Goal: Find specific page/section: Find specific page/section

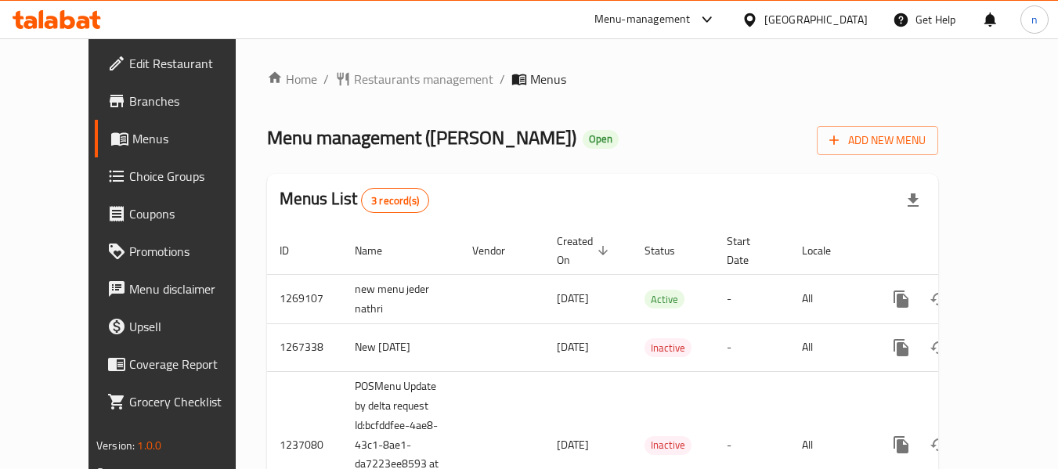
click at [758, 15] on icon at bounding box center [749, 20] width 16 height 16
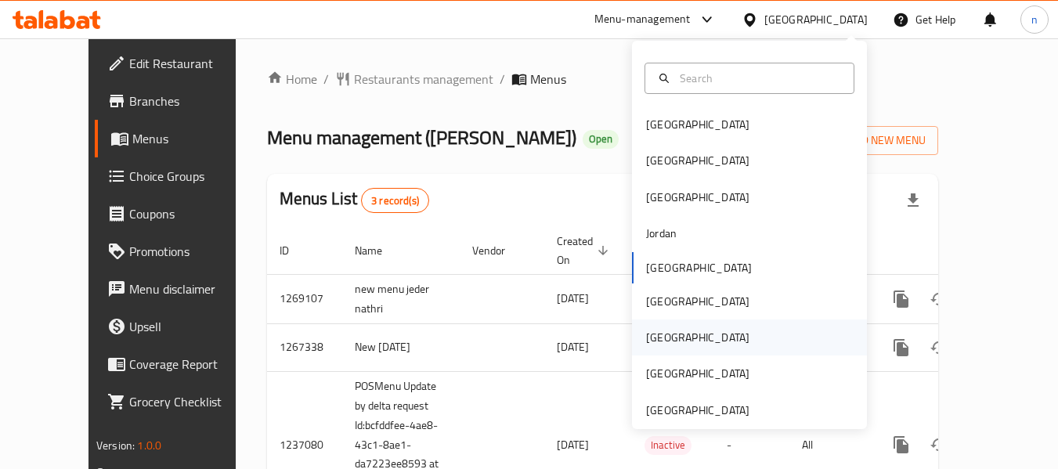
click at [650, 335] on div "[GEOGRAPHIC_DATA]" at bounding box center [697, 337] width 103 height 17
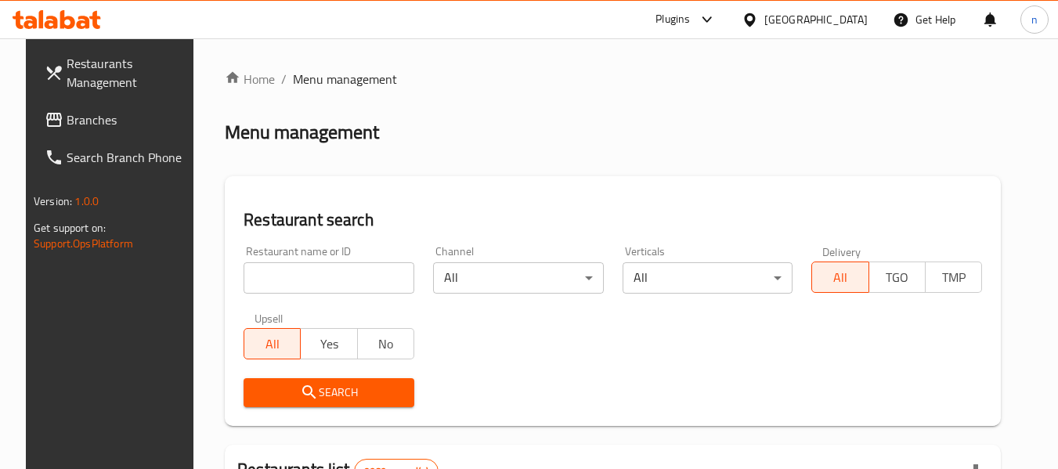
click at [89, 120] on span "Branches" at bounding box center [129, 119] width 124 height 19
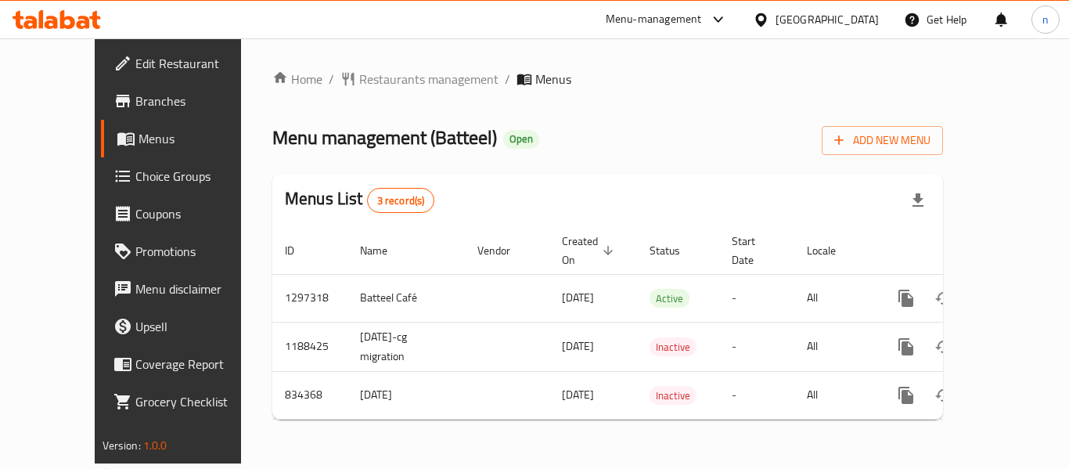
click at [723, 17] on icon at bounding box center [717, 19] width 9 height 6
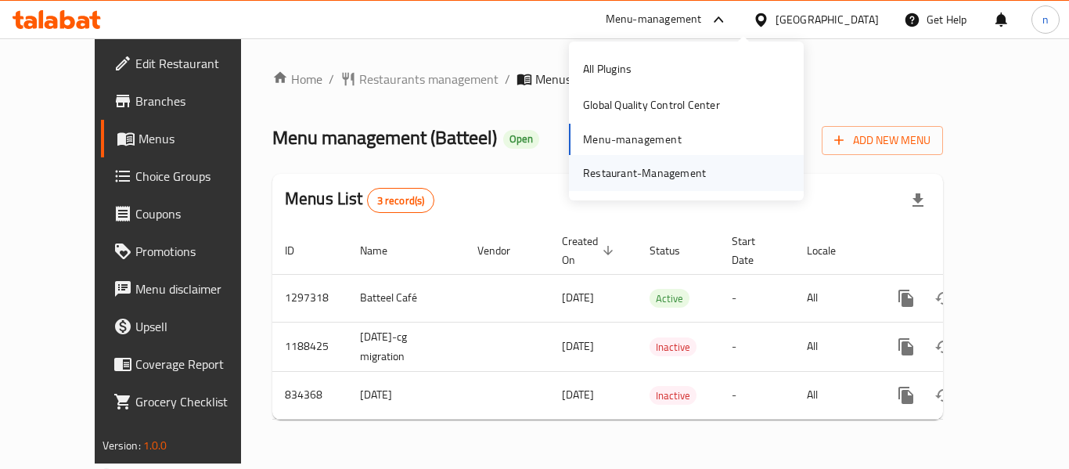
click at [648, 174] on div "Restaurant-Management" at bounding box center [644, 172] width 123 height 17
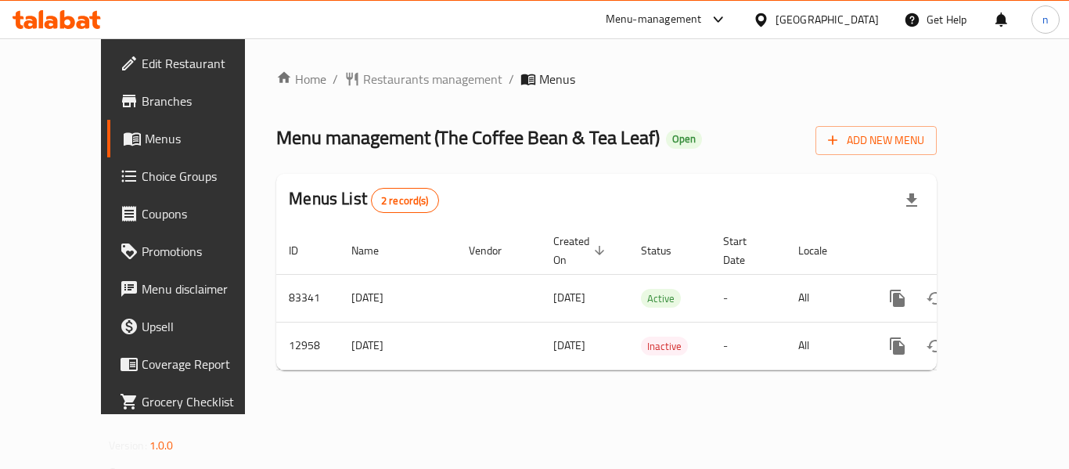
click at [769, 24] on icon at bounding box center [761, 20] width 16 height 16
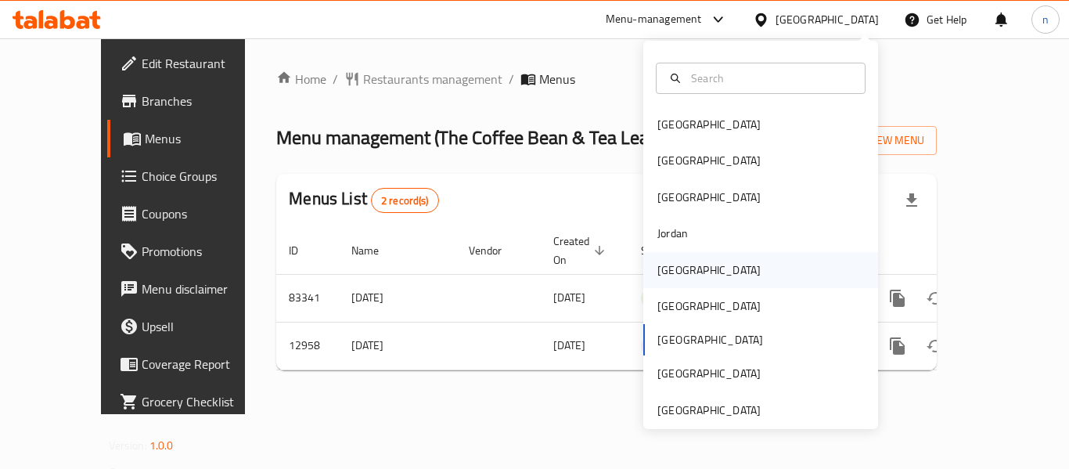
click at [661, 279] on div "Kuwait" at bounding box center [709, 269] width 103 height 17
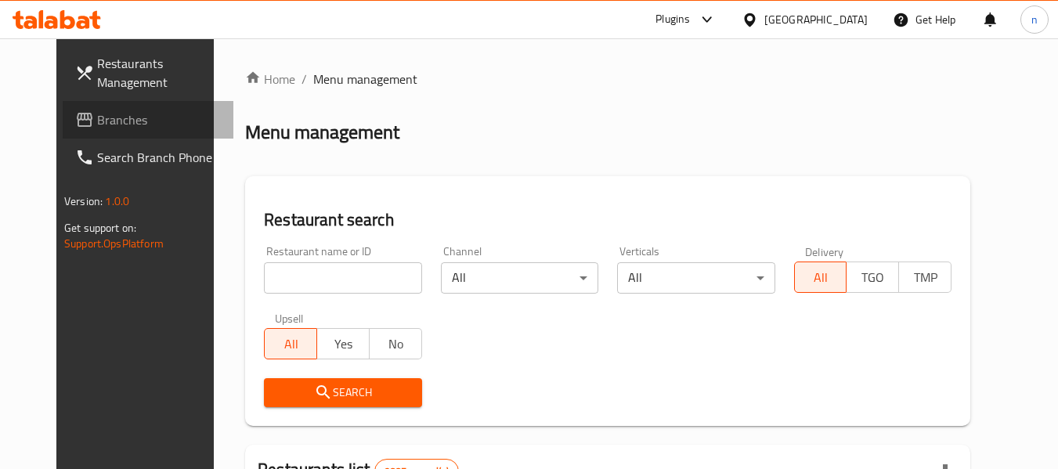
click at [97, 110] on span "Branches" at bounding box center [159, 119] width 124 height 19
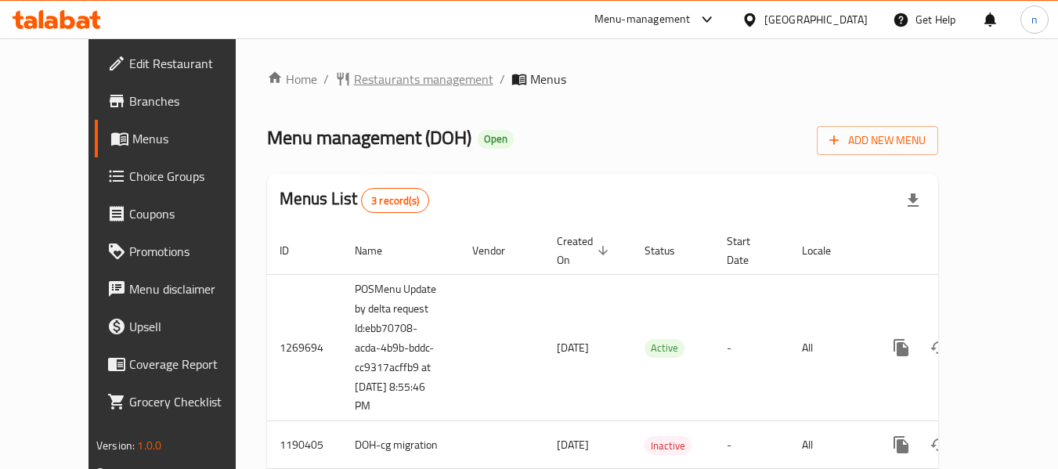
click at [364, 77] on span "Restaurants management" at bounding box center [423, 79] width 139 height 19
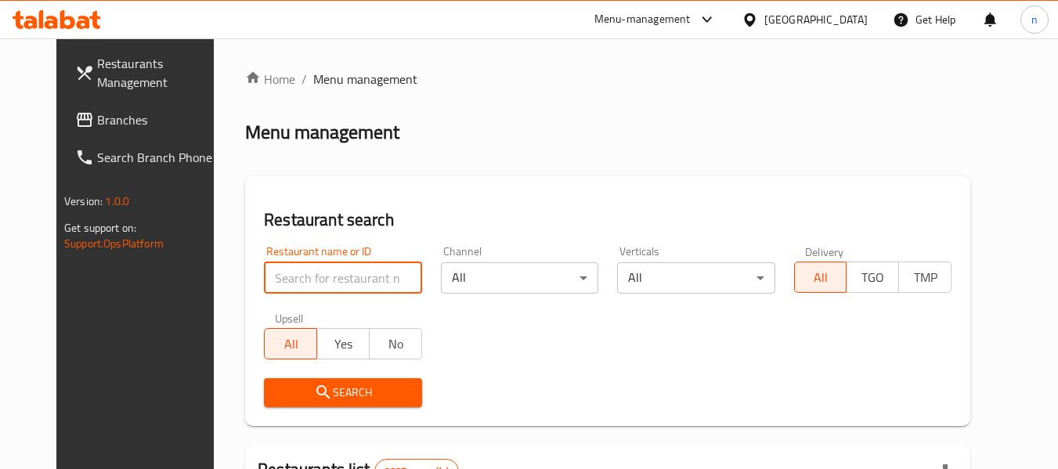
click at [276, 276] on input "search" at bounding box center [342, 277] width 157 height 31
paste input "26640"
type input "26640"
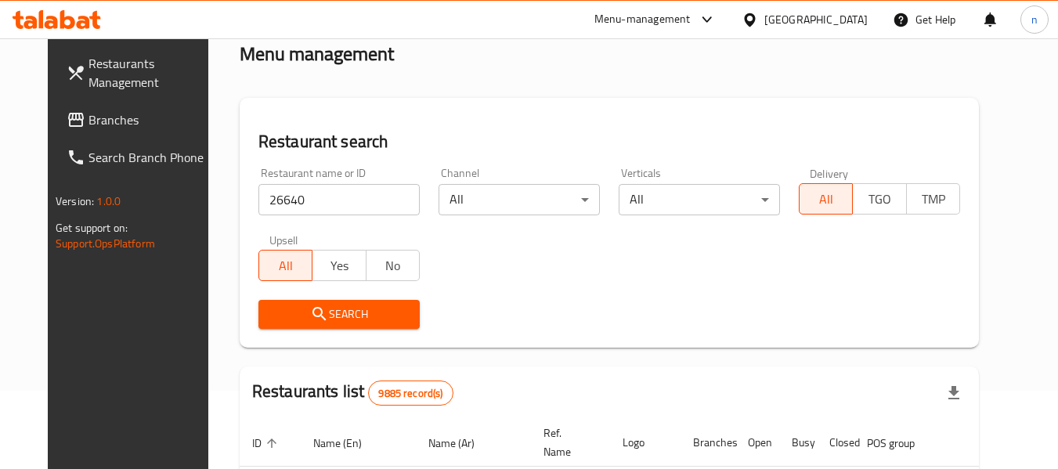
scroll to position [235, 0]
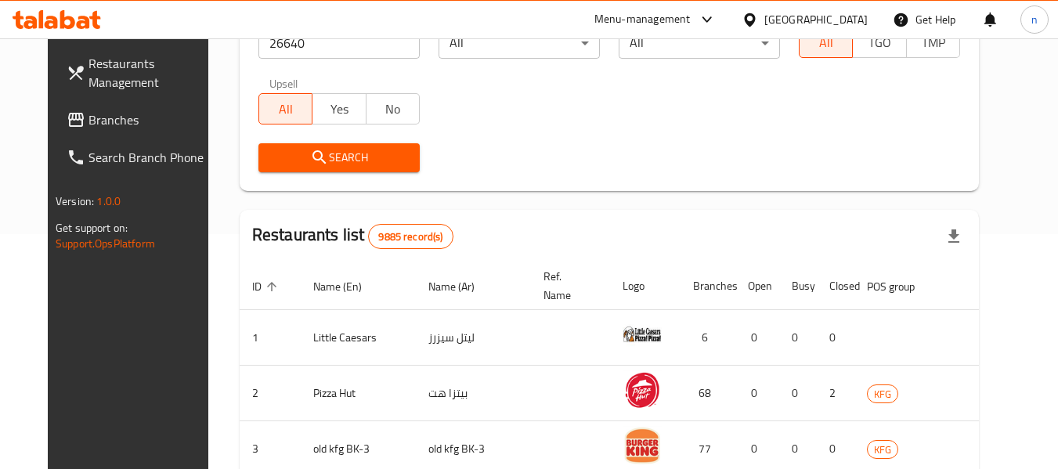
click at [711, 18] on icon at bounding box center [705, 19] width 9 height 6
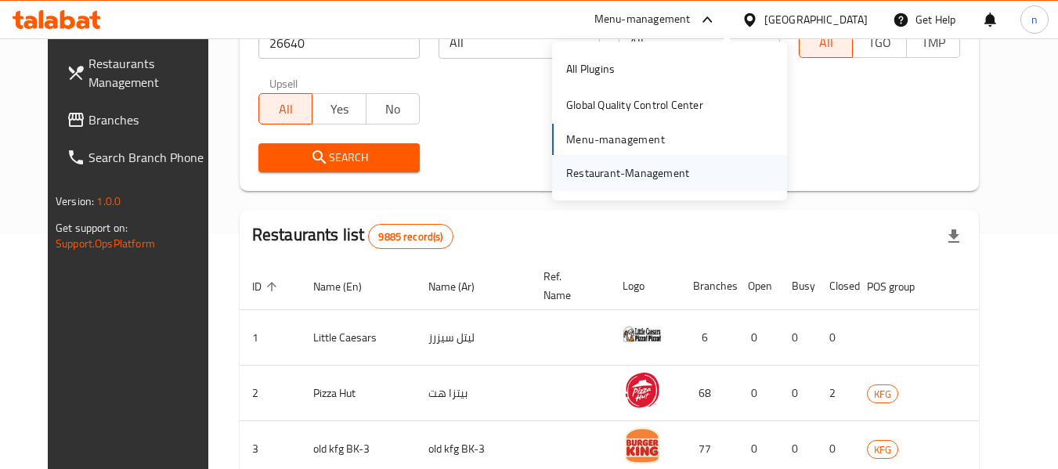
click at [632, 165] on div "Restaurant-Management" at bounding box center [627, 172] width 123 height 17
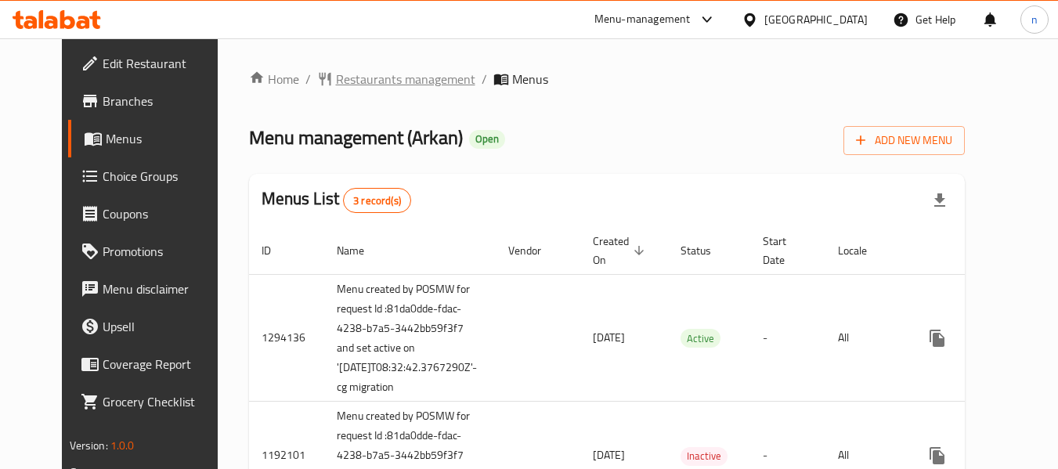
click at [359, 88] on span "Restaurants management" at bounding box center [405, 79] width 139 height 19
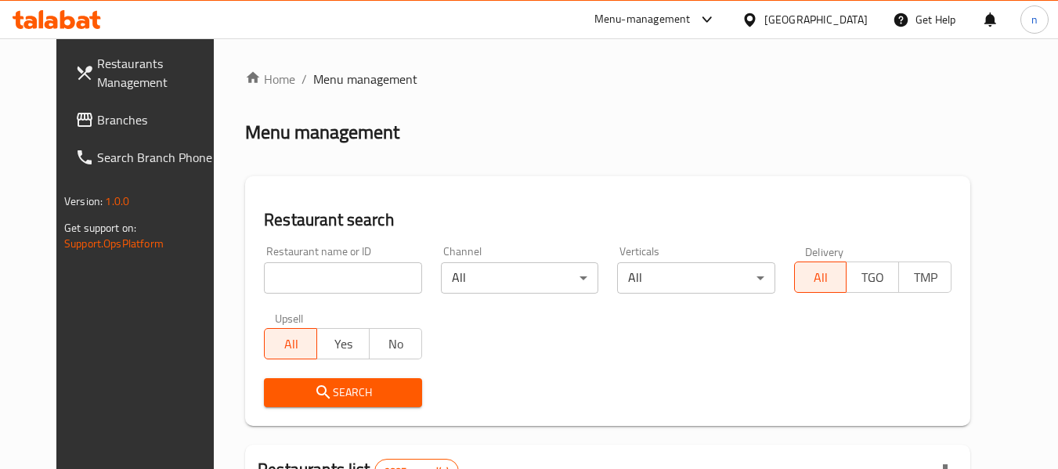
click at [280, 278] on input "search" at bounding box center [342, 277] width 157 height 31
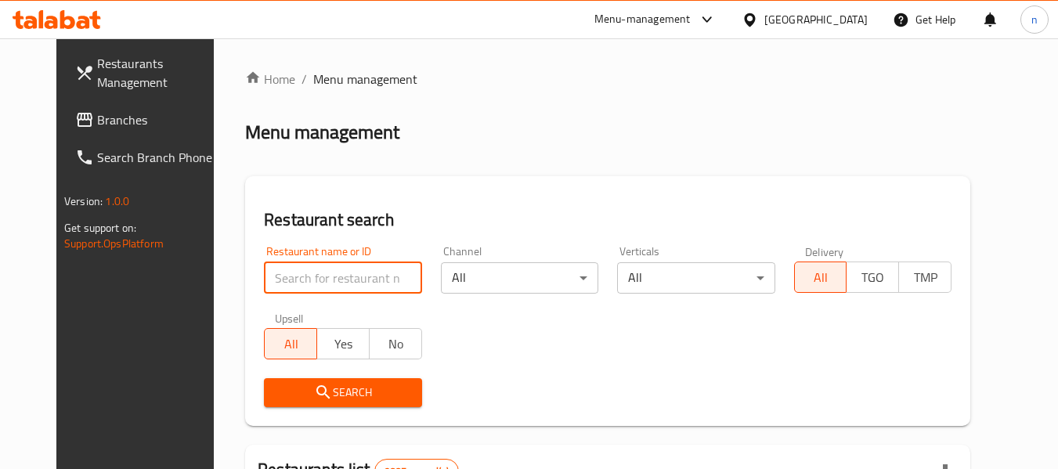
paste input "13810"
type input "13810"
click button "Search" at bounding box center [342, 392] width 157 height 29
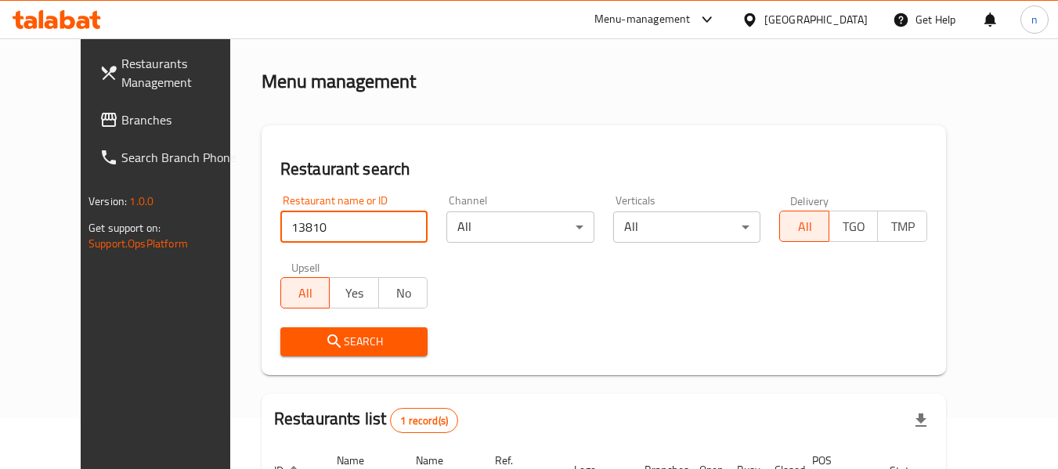
scroll to position [78, 0]
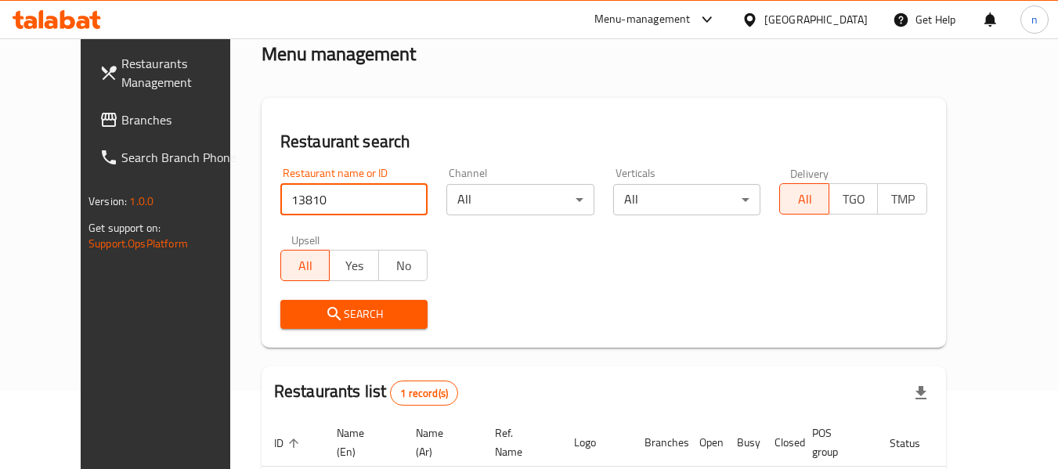
click at [324, 317] on span "Search" at bounding box center [354, 315] width 123 height 20
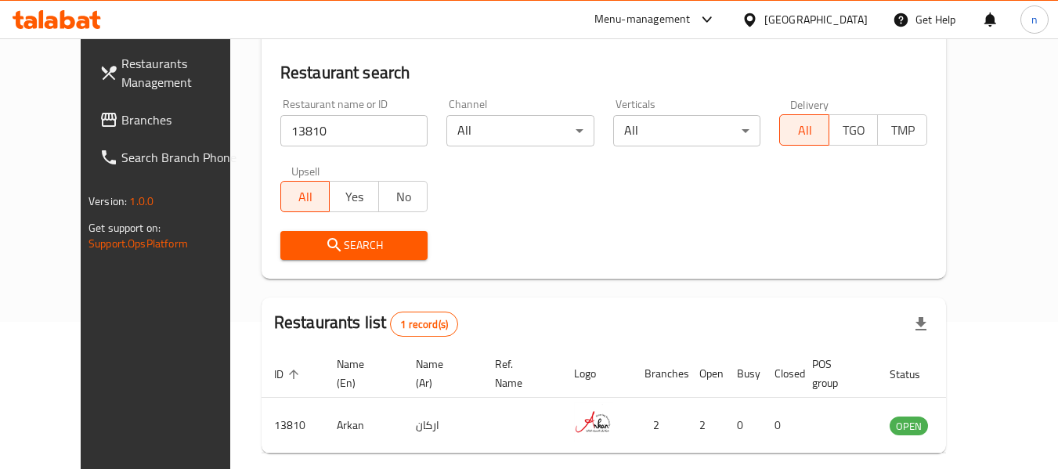
scroll to position [216, 0]
